Goal: Task Accomplishment & Management: Manage account settings

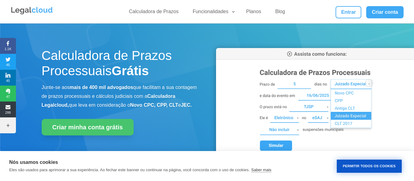
click at [365, 166] on button "Permitir Todos os Cookies" at bounding box center [369, 166] width 65 height 13
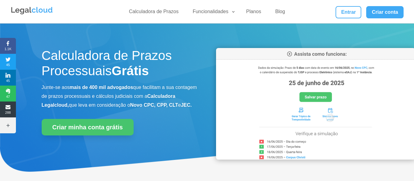
click at [297, 81] on img at bounding box center [315, 104] width 199 height 112
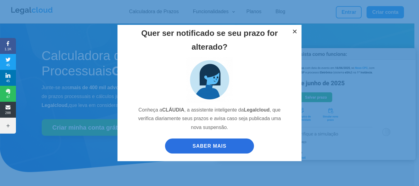
click at [294, 32] on button "×" at bounding box center [294, 31] width 13 height 13
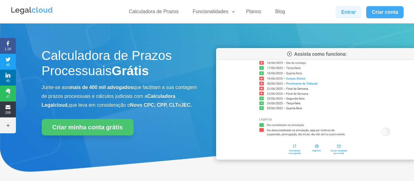
click at [356, 9] on link "Entrar" at bounding box center [349, 12] width 26 height 12
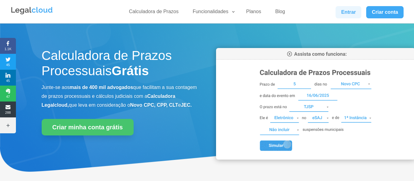
click at [349, 17] on link "Entrar" at bounding box center [349, 12] width 26 height 12
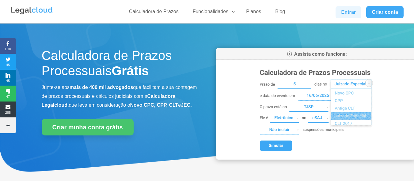
click at [353, 12] on link "Entrar" at bounding box center [349, 12] width 26 height 12
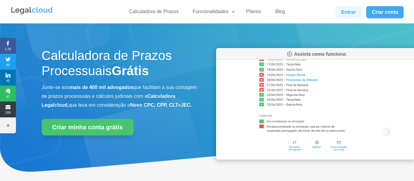
click at [346, 11] on link "Entrar" at bounding box center [349, 12] width 26 height 12
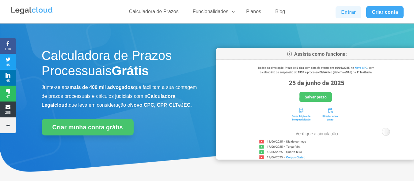
click at [348, 13] on link "Entrar" at bounding box center [349, 12] width 26 height 12
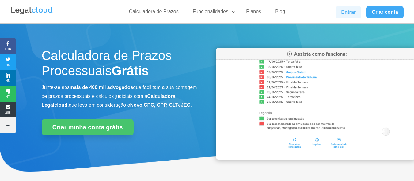
click at [348, 13] on link "Entrar" at bounding box center [349, 12] width 26 height 12
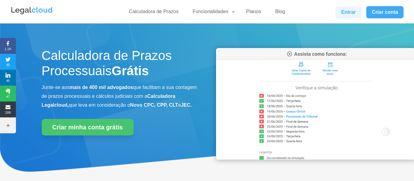
click at [350, 9] on link "Entrar" at bounding box center [349, 12] width 26 height 12
